Goal: Find specific page/section

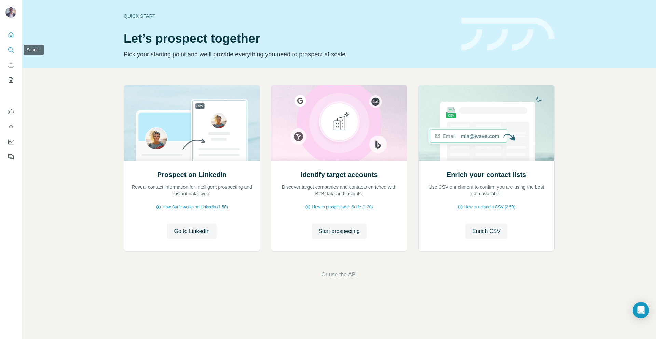
click at [10, 49] on icon "Search" at bounding box center [11, 49] width 7 height 7
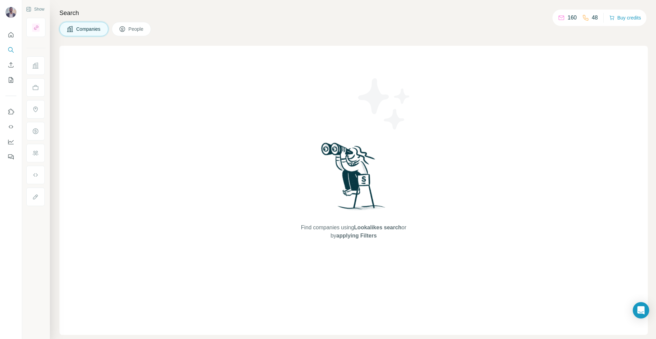
click at [136, 31] on span "People" at bounding box center [136, 29] width 16 height 7
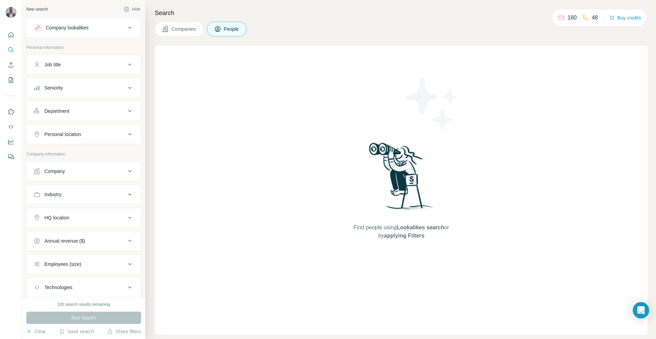
click at [125, 32] on button "Company lookalikes" at bounding box center [84, 27] width 114 height 16
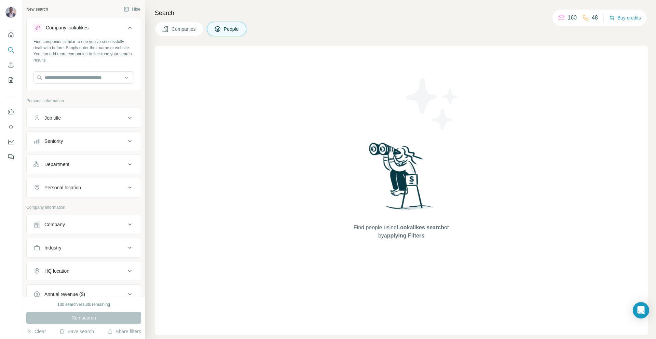
click at [102, 109] on div "Job title" at bounding box center [83, 118] width 115 height 20
click at [99, 110] on button "Job title" at bounding box center [84, 118] width 114 height 16
click at [79, 136] on input "text" at bounding box center [76, 135] width 87 height 12
